Goal: Check status

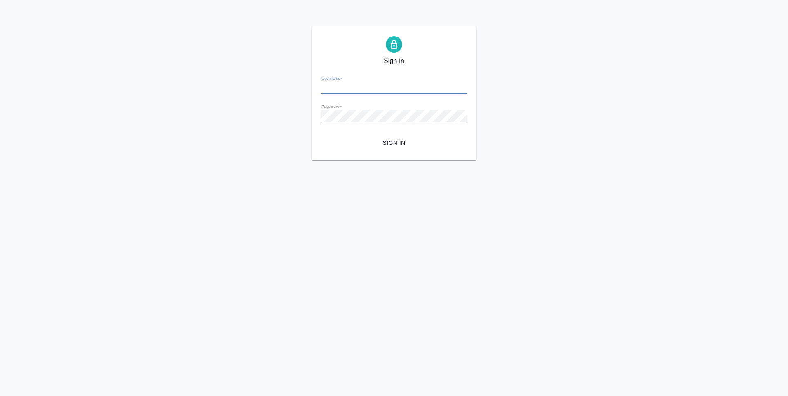
type input "y.levchenko@awatera.com"
click at [401, 146] on span "Sign in" at bounding box center [394, 143] width 132 height 10
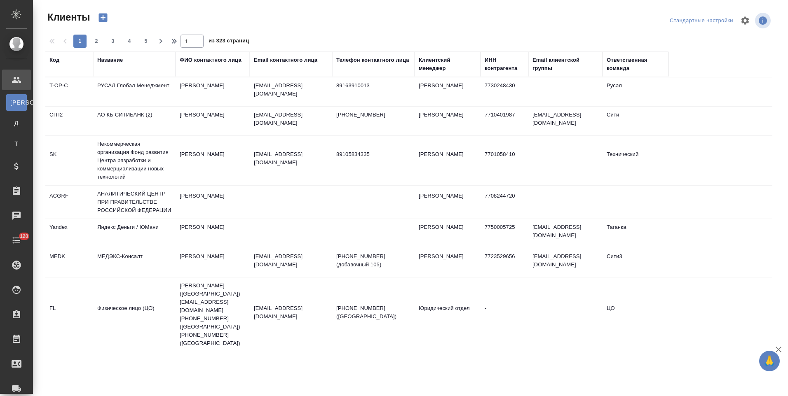
select select "RU"
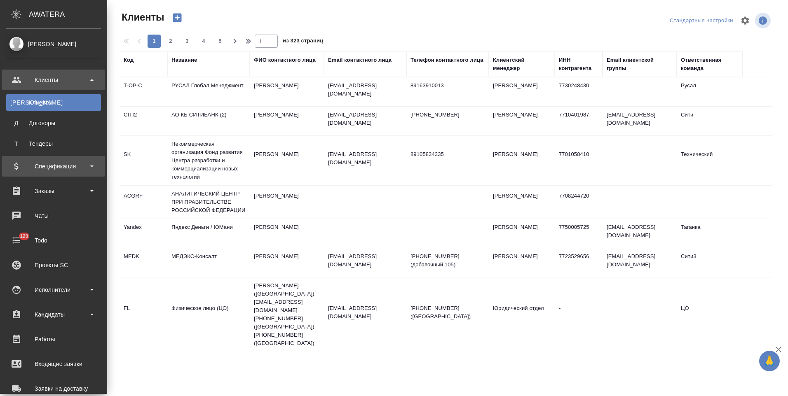
drag, startPoint x: 59, startPoint y: 171, endPoint x: 59, endPoint y: 176, distance: 4.5
click at [59, 171] on div "Спецификации" at bounding box center [53, 166] width 95 height 12
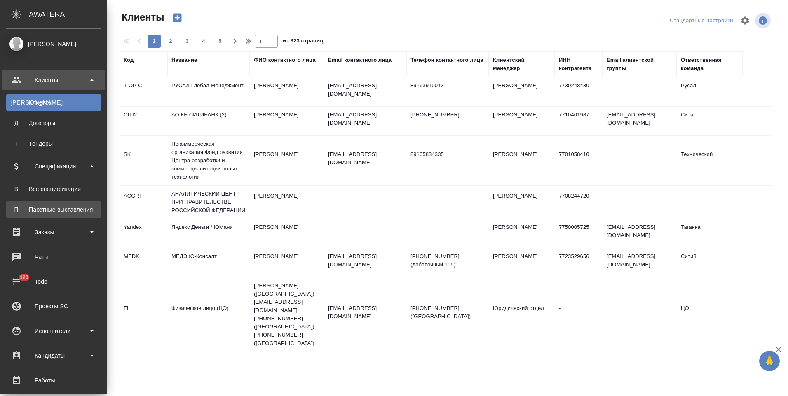
click at [59, 210] on div "Пакетные выставления" at bounding box center [53, 210] width 87 height 8
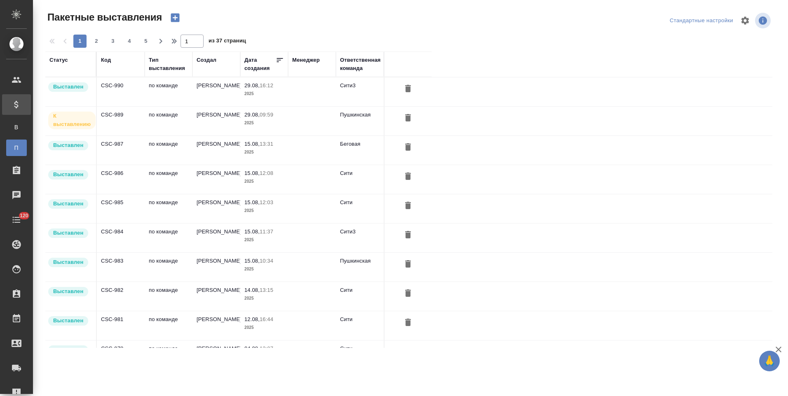
click at [193, 118] on td "Давыдова Елена" at bounding box center [216, 121] width 48 height 29
click at [193, 118] on td "[PERSON_NAME]" at bounding box center [216, 121] width 48 height 29
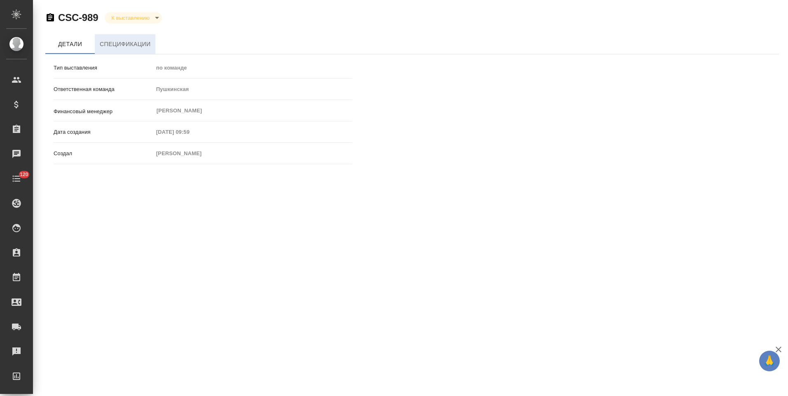
click at [136, 43] on span "Спецификации" at bounding box center [125, 44] width 51 height 10
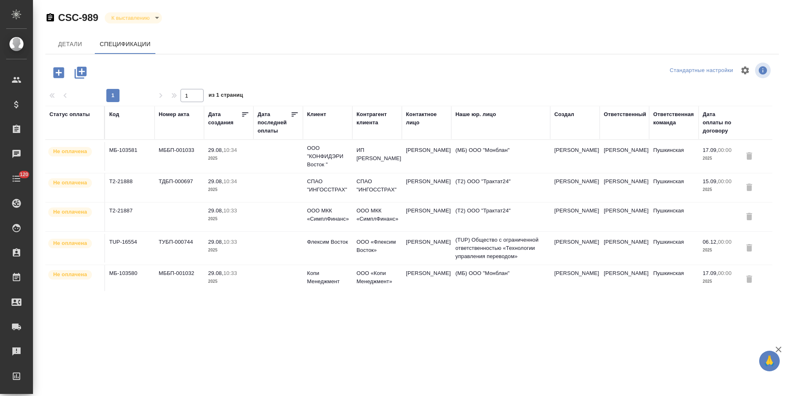
click at [284, 209] on td at bounding box center [277, 217] width 49 height 29
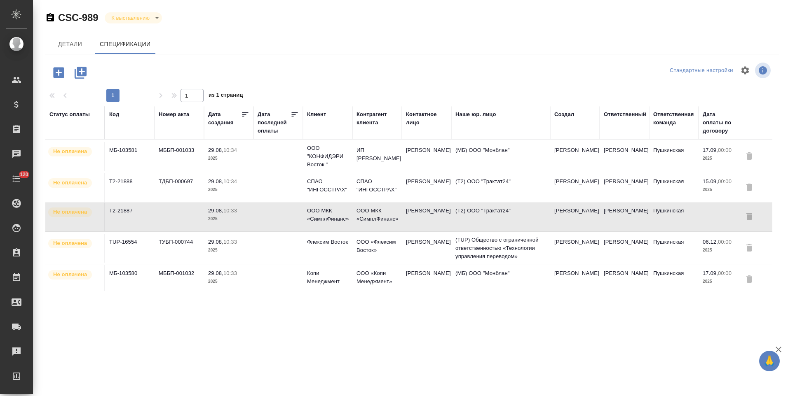
click at [284, 209] on td at bounding box center [277, 217] width 49 height 29
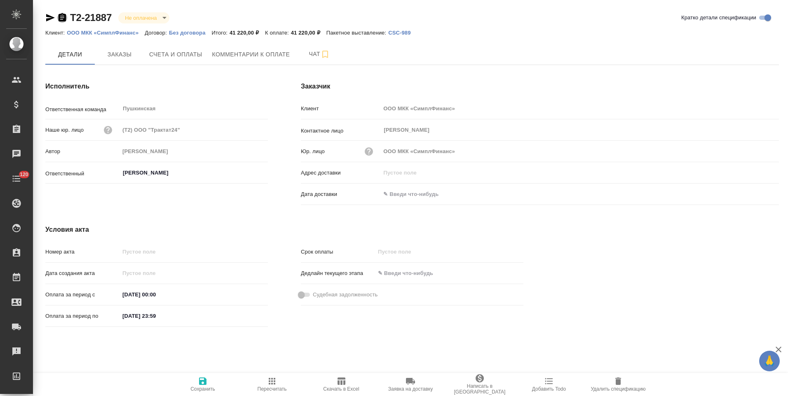
click at [60, 19] on icon "button" at bounding box center [62, 17] width 7 height 8
click at [193, 50] on span "Счета и оплаты" at bounding box center [175, 54] width 53 height 10
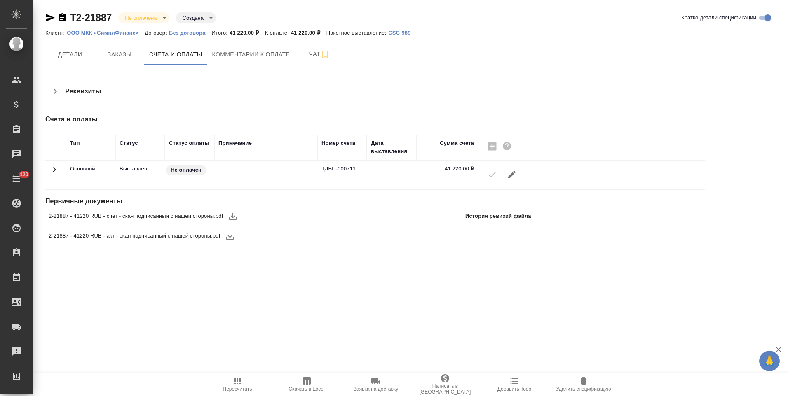
click at [188, 33] on p "Без договора" at bounding box center [190, 33] width 43 height 6
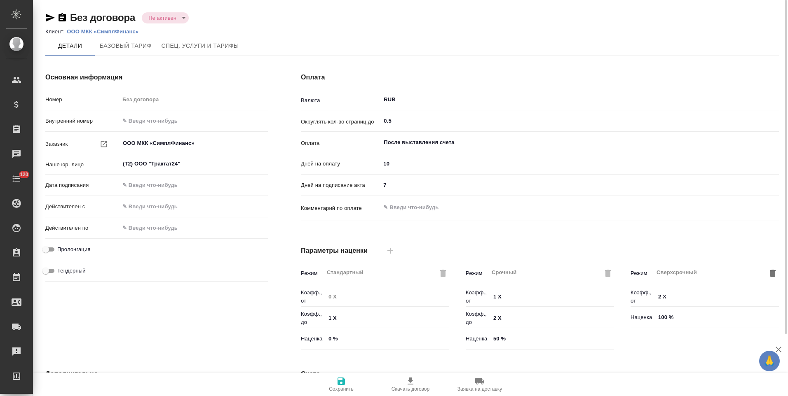
click at [111, 32] on p "ООО МКК «СимплФинанс»" at bounding box center [106, 31] width 78 height 6
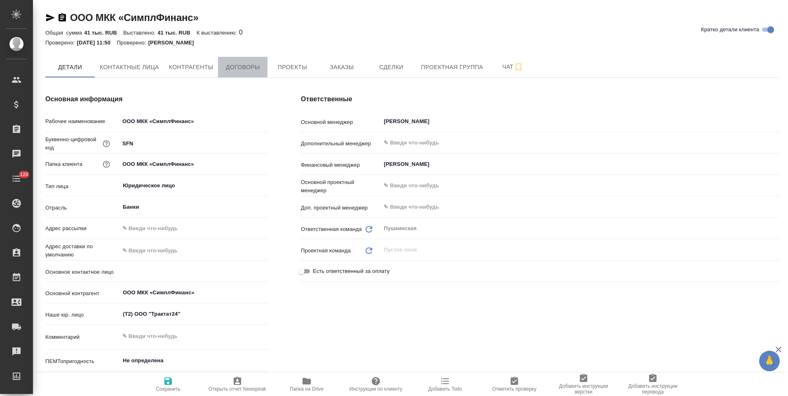
click at [255, 66] on span "Договоры" at bounding box center [243, 67] width 40 height 10
